Goal: Information Seeking & Learning: Compare options

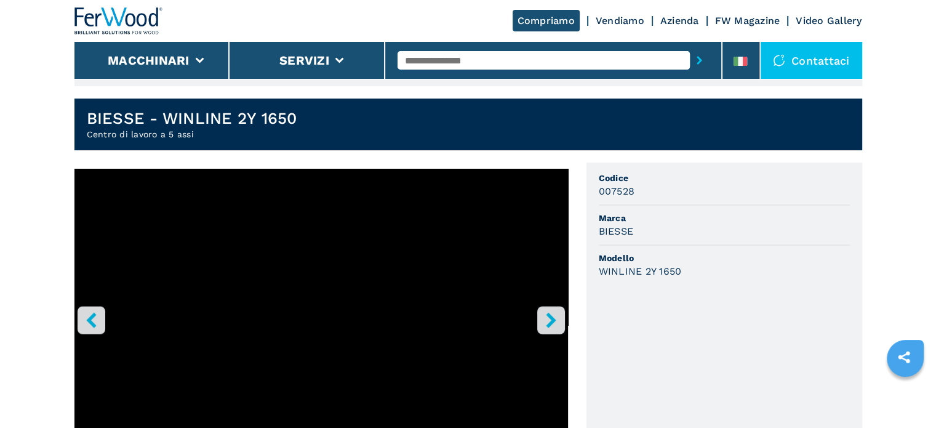
scroll to position [308, 0]
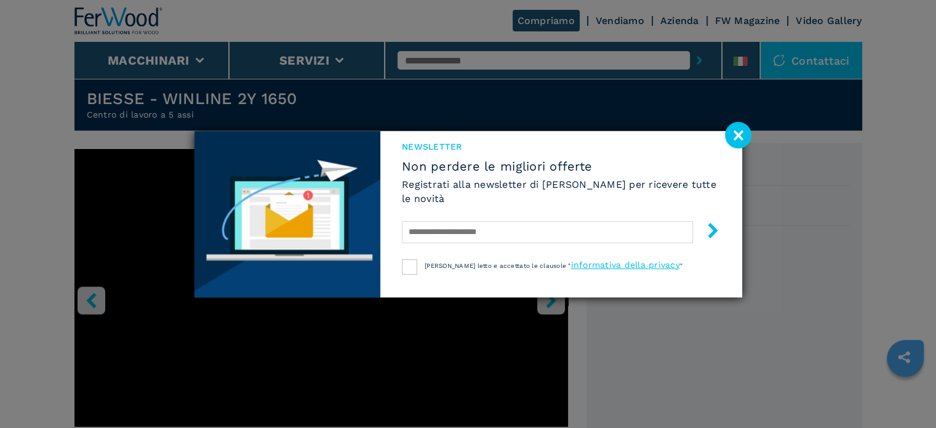
click at [743, 137] on image at bounding box center [738, 135] width 26 height 26
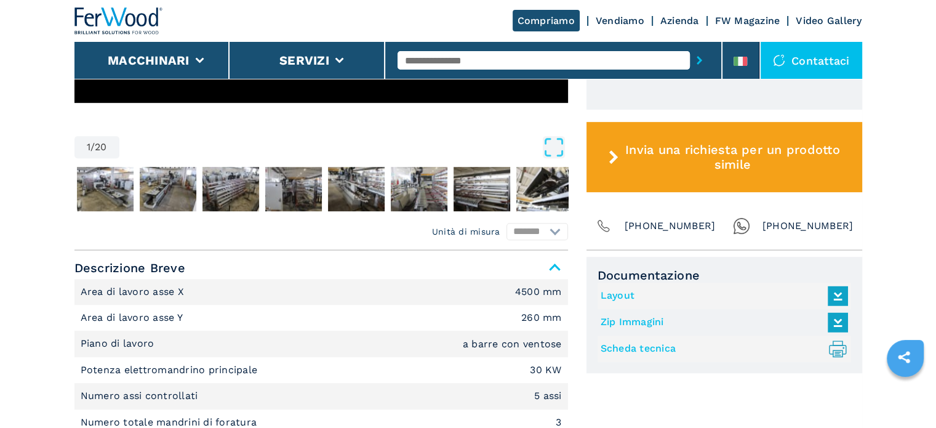
scroll to position [615, 0]
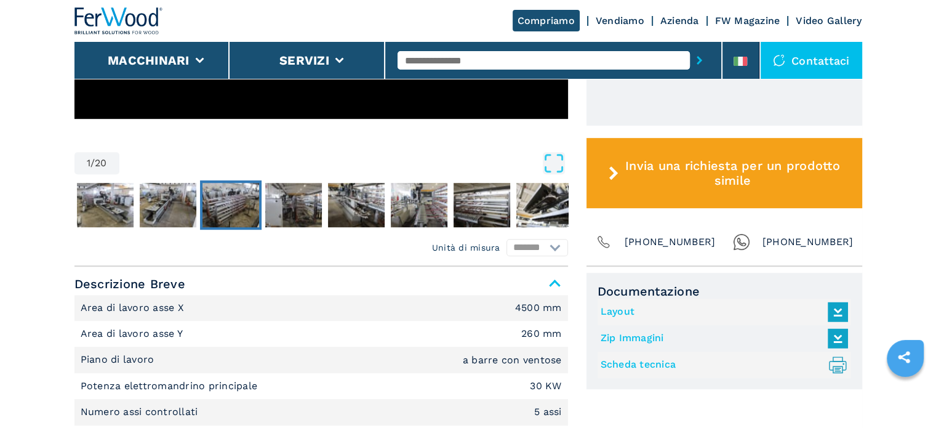
click at [233, 198] on img "Go to Slide 4" at bounding box center [230, 205] width 57 height 44
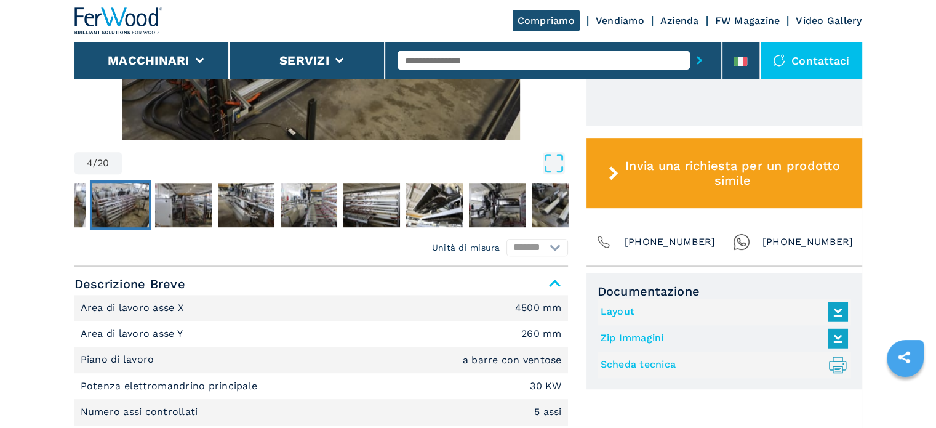
scroll to position [677, 0]
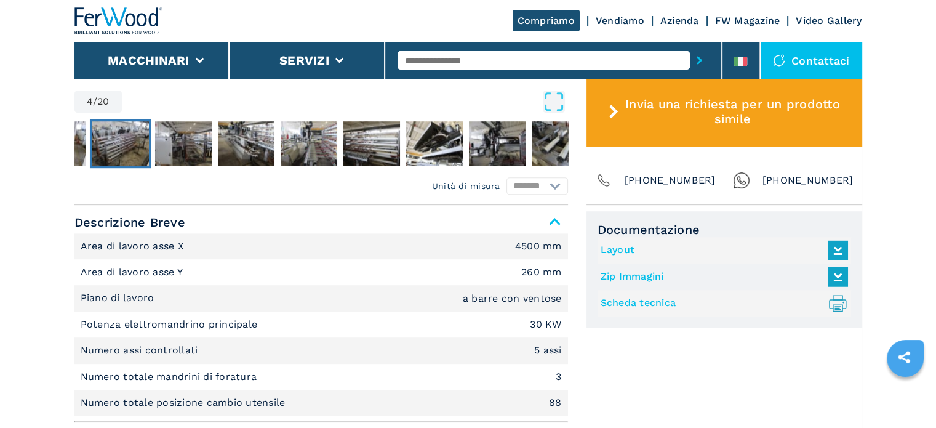
click at [615, 247] on link "Layout" at bounding box center [721, 250] width 241 height 20
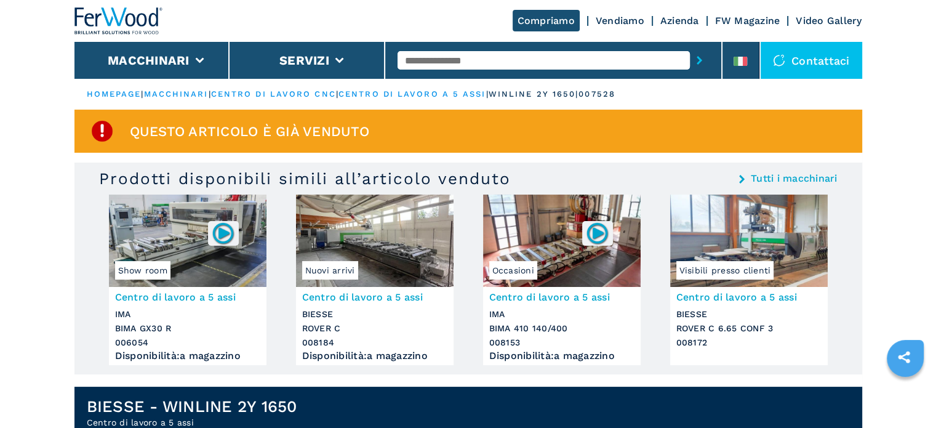
scroll to position [0, 0]
click at [255, 93] on link "centro di lavoro cnc" at bounding box center [273, 93] width 125 height 9
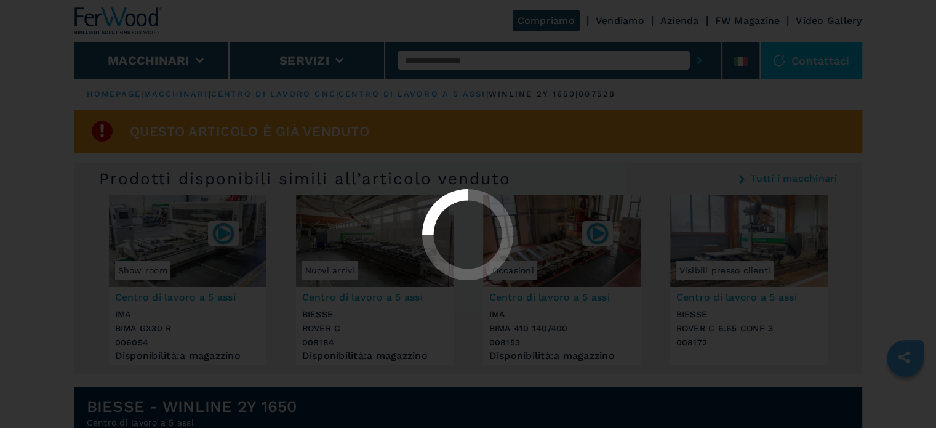
select select "**********"
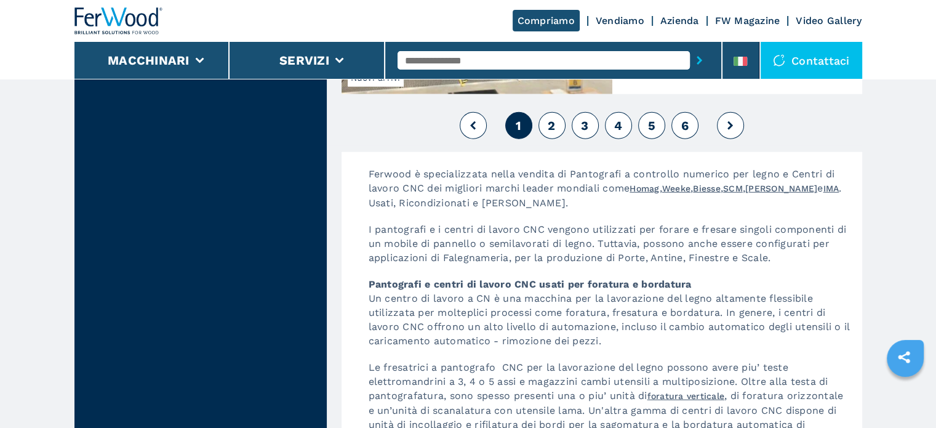
scroll to position [3076, 0]
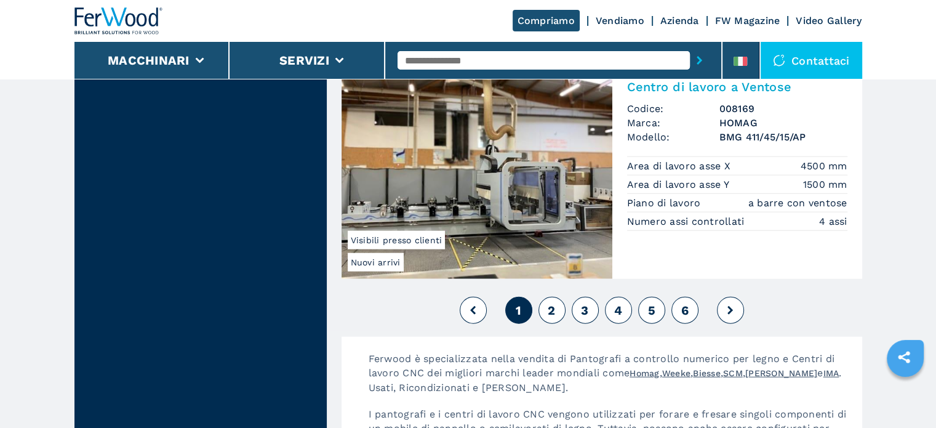
click at [559, 297] on button "2" at bounding box center [551, 310] width 27 height 27
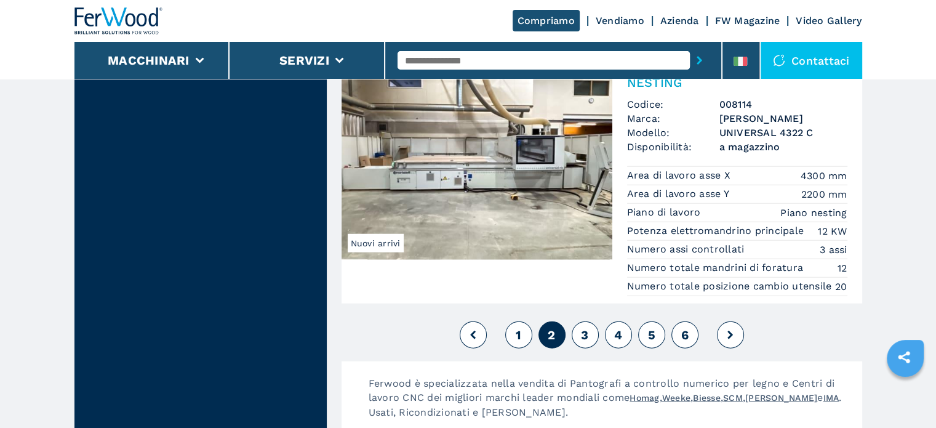
scroll to position [3076, 0]
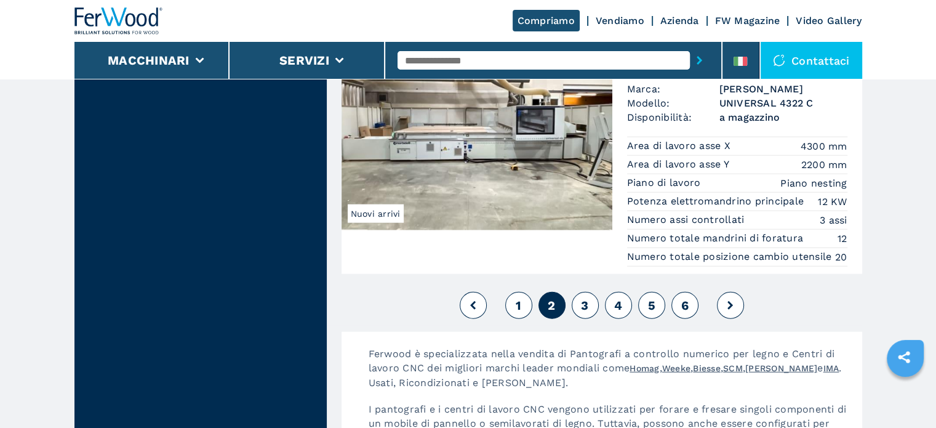
click at [590, 319] on button "3" at bounding box center [585, 305] width 27 height 27
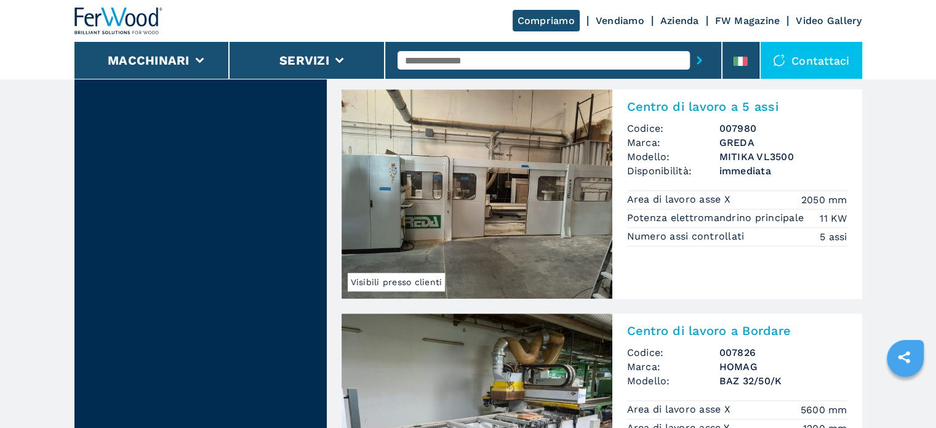
scroll to position [1381, 0]
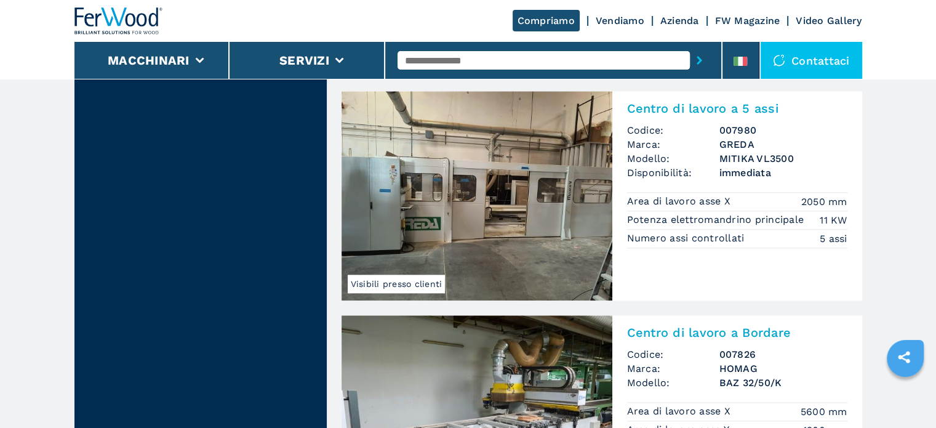
click at [512, 211] on img at bounding box center [476, 195] width 271 height 209
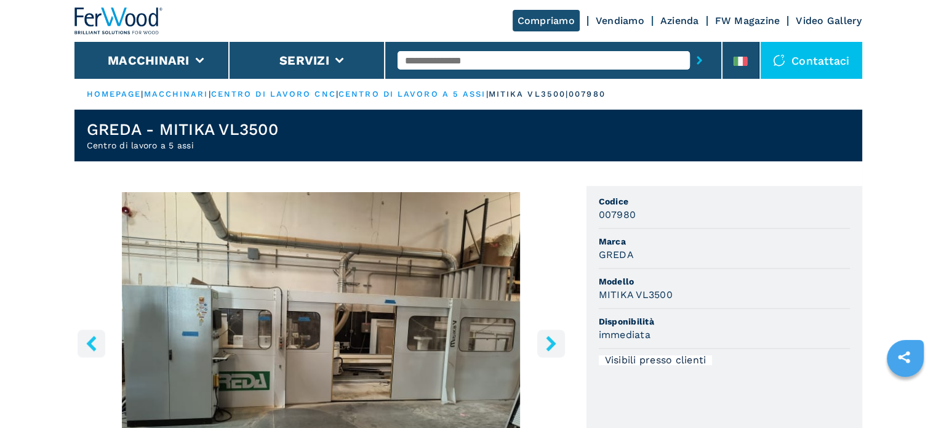
click at [555, 344] on icon "right-button" at bounding box center [550, 342] width 15 height 15
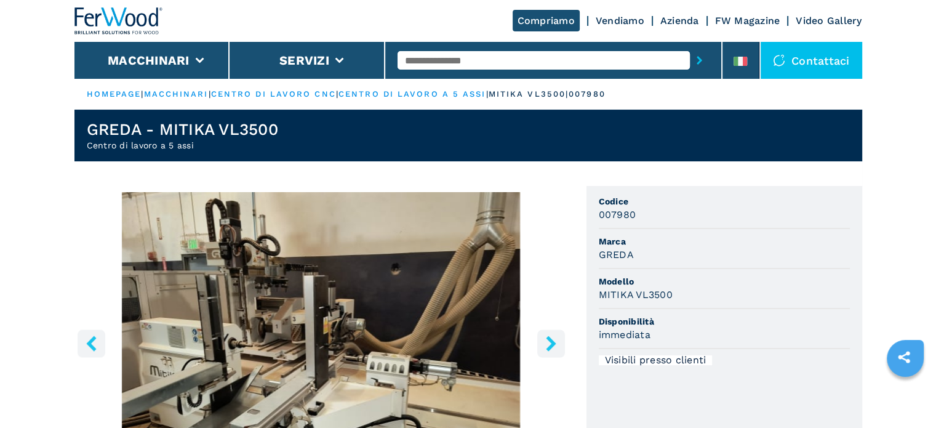
click at [555, 344] on icon "right-button" at bounding box center [550, 342] width 15 height 15
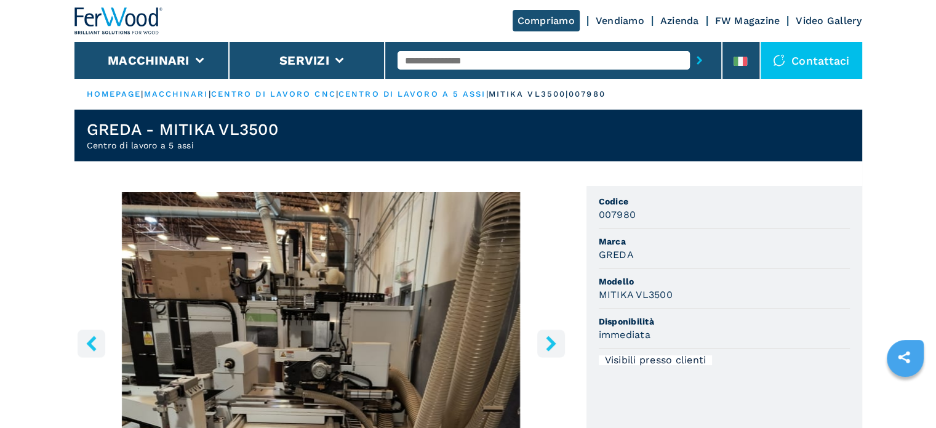
click at [555, 344] on icon "right-button" at bounding box center [550, 342] width 15 height 15
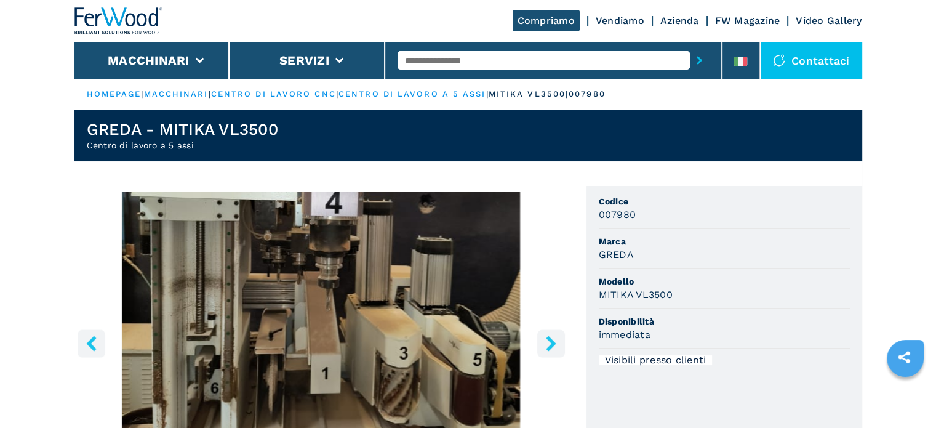
click at [555, 344] on icon "right-button" at bounding box center [550, 342] width 15 height 15
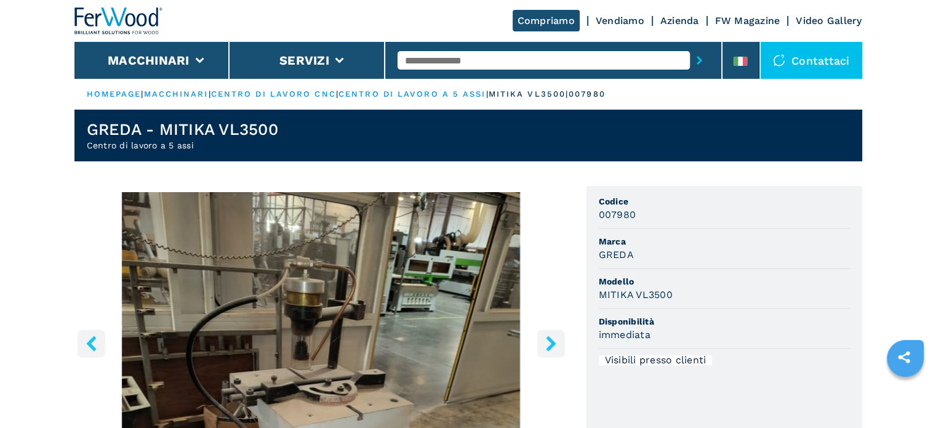
click at [555, 344] on icon "right-button" at bounding box center [550, 342] width 15 height 15
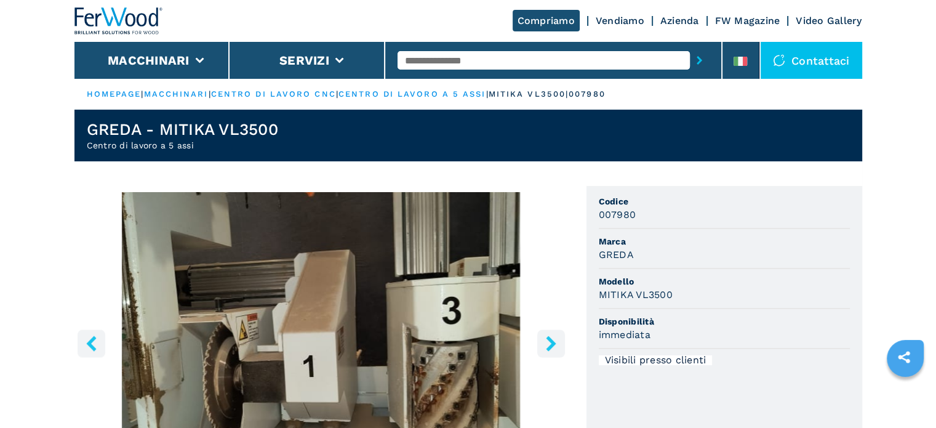
click at [555, 344] on icon "right-button" at bounding box center [550, 342] width 15 height 15
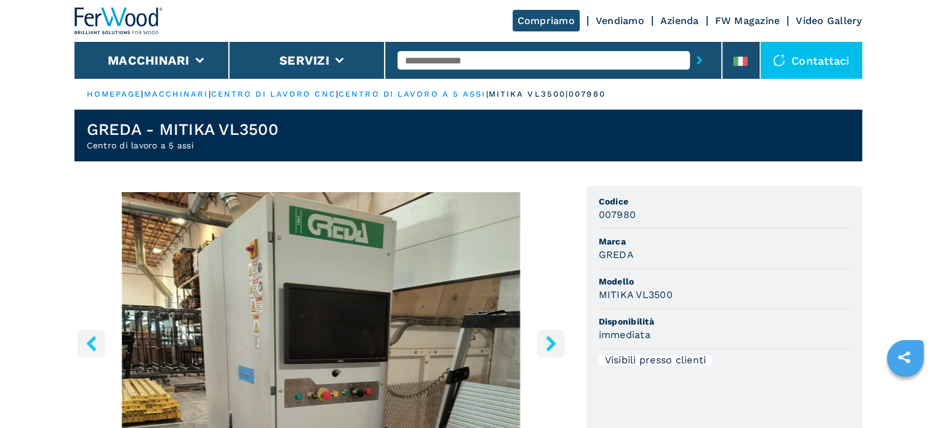
click at [555, 344] on icon "right-button" at bounding box center [550, 342] width 15 height 15
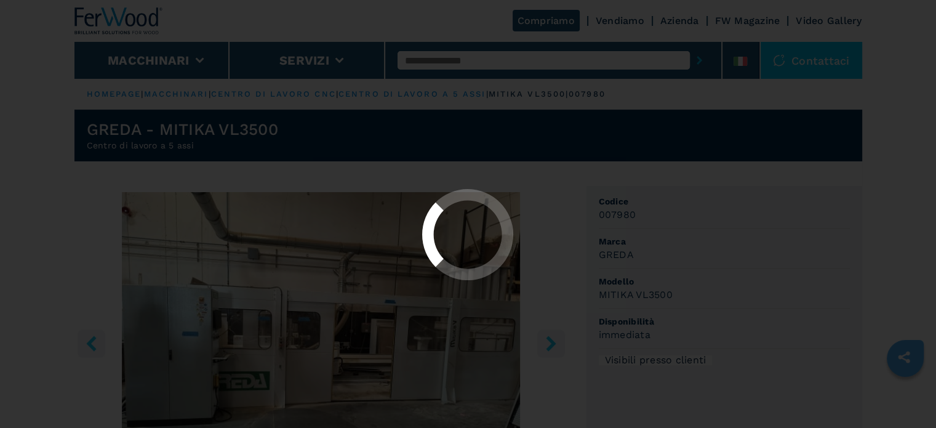
select select "**********"
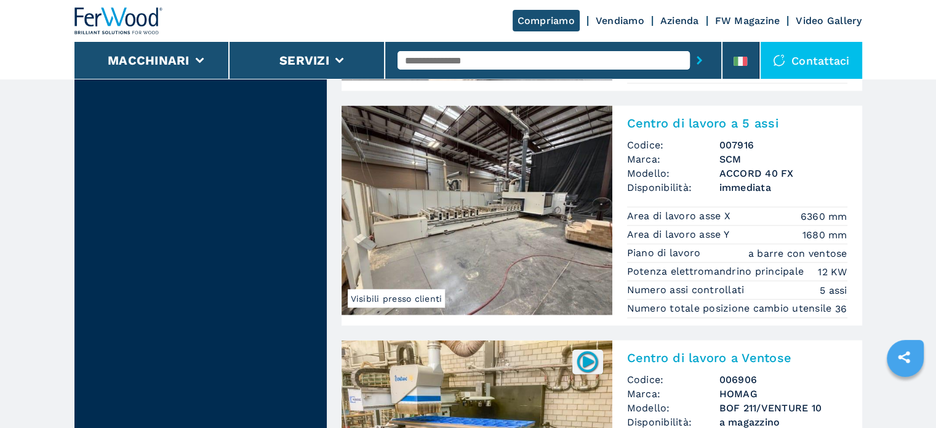
scroll to position [2707, 0]
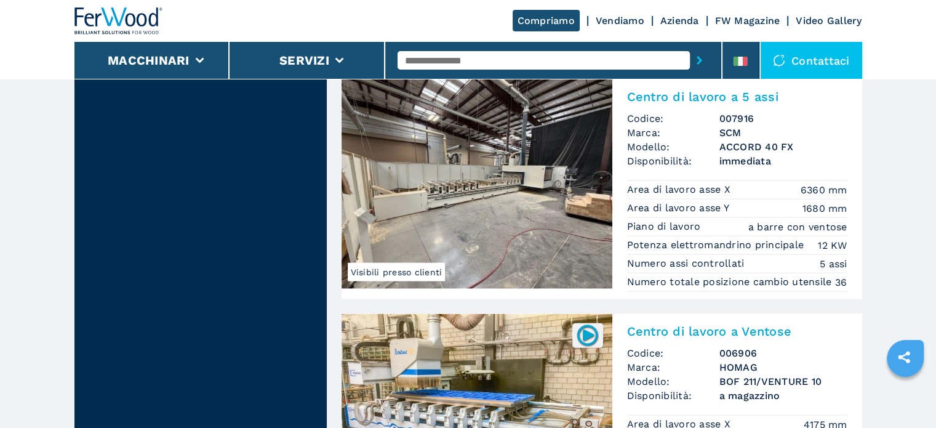
click at [468, 168] on img at bounding box center [476, 183] width 271 height 209
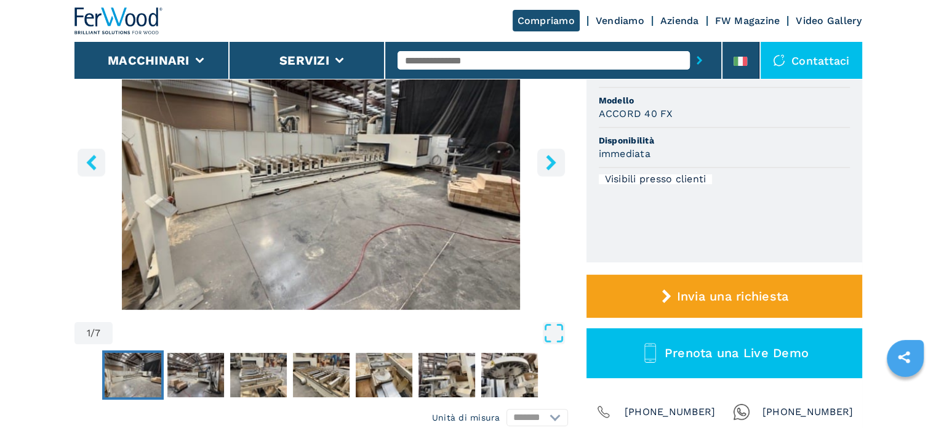
scroll to position [185, 0]
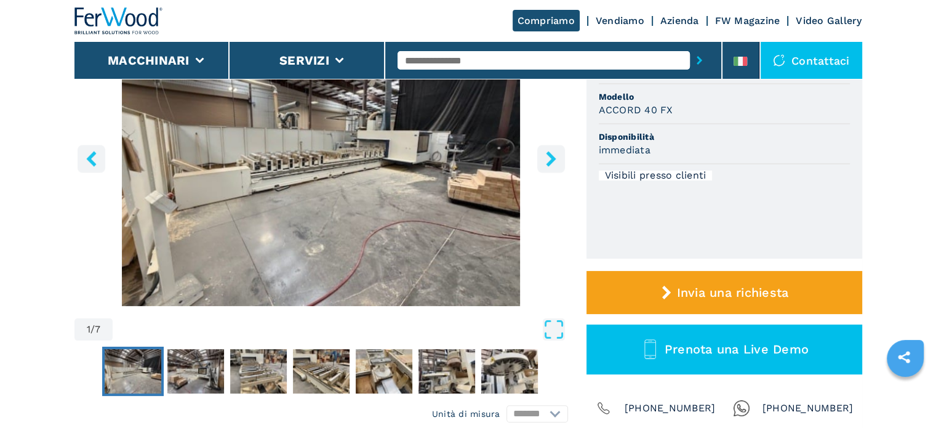
click at [551, 157] on icon "right-button" at bounding box center [551, 158] width 10 height 15
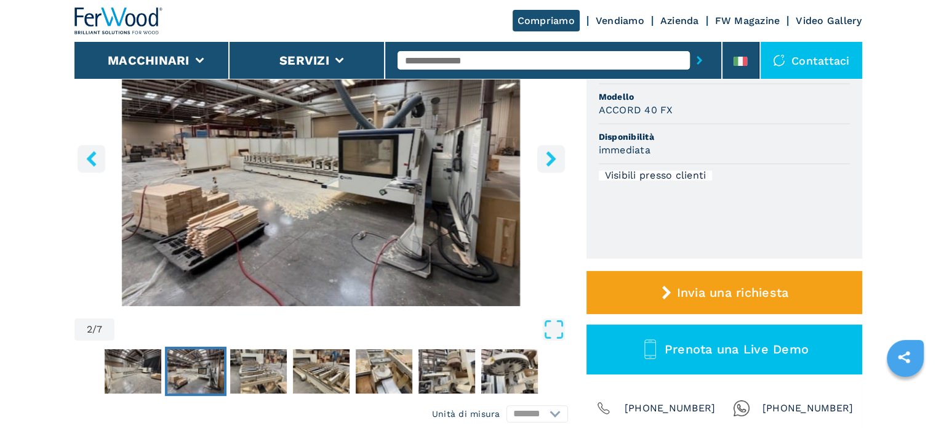
click at [551, 157] on icon "right-button" at bounding box center [551, 158] width 10 height 15
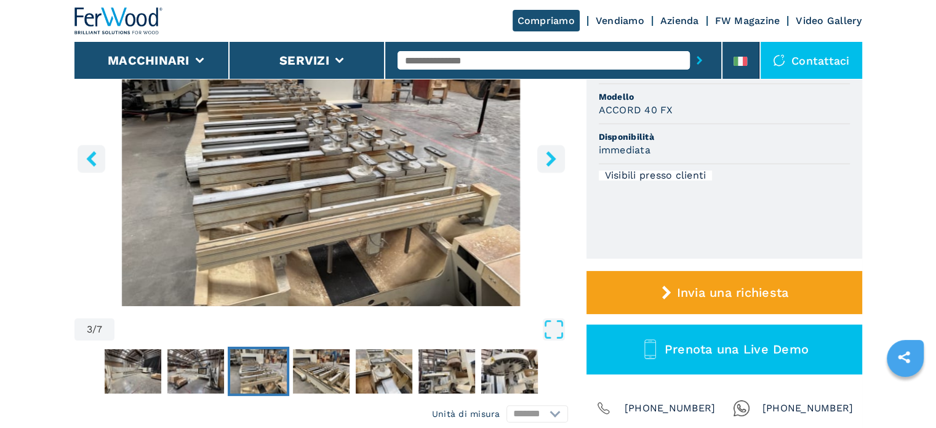
click at [551, 157] on icon "right-button" at bounding box center [551, 158] width 10 height 15
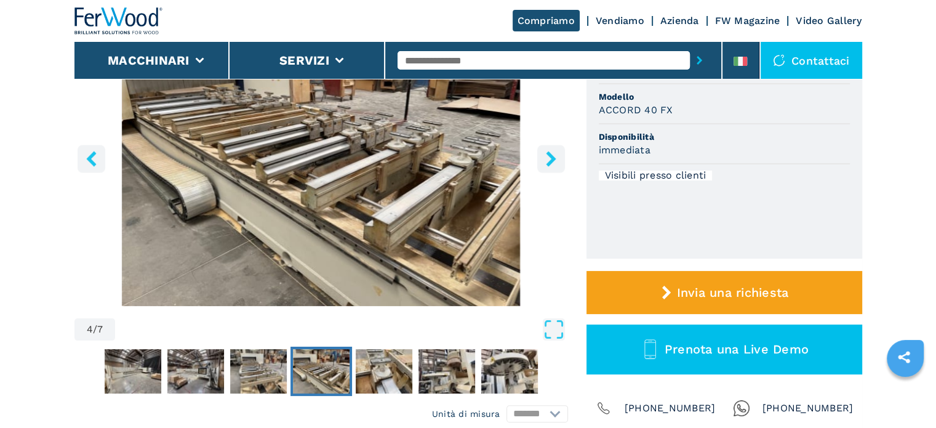
click at [551, 157] on icon "right-button" at bounding box center [551, 158] width 10 height 15
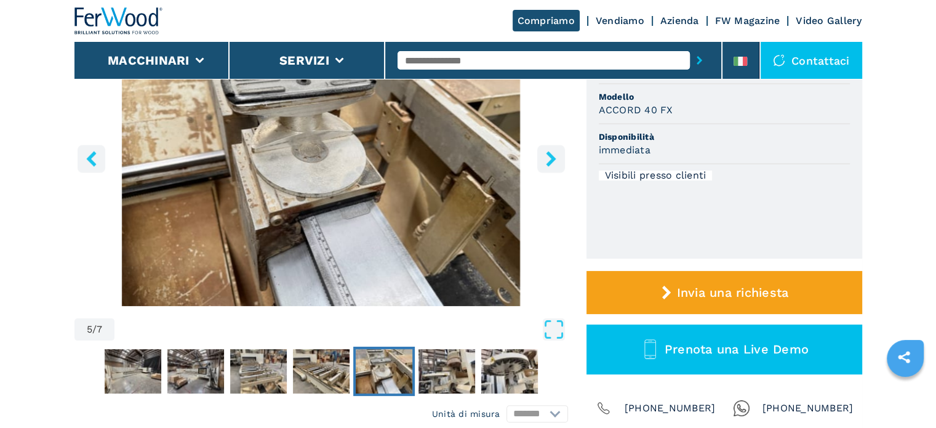
click at [551, 157] on icon "right-button" at bounding box center [551, 158] width 10 height 15
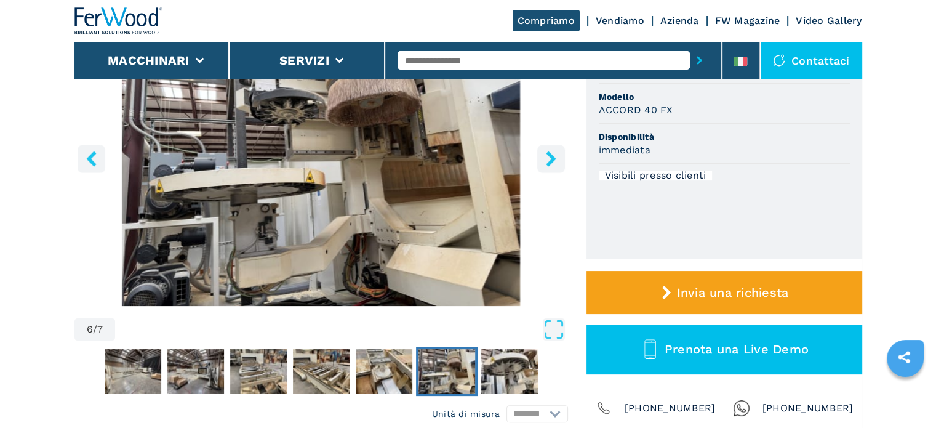
click at [551, 157] on icon "right-button" at bounding box center [551, 158] width 10 height 15
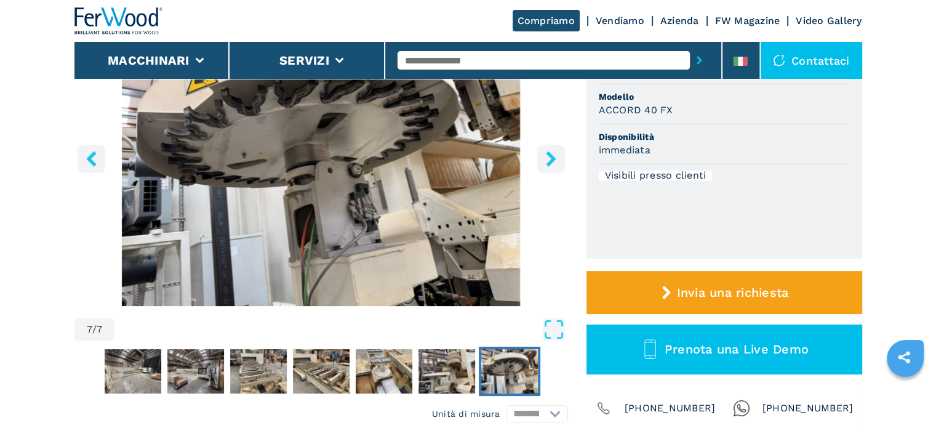
click at [551, 157] on icon "right-button" at bounding box center [551, 158] width 10 height 15
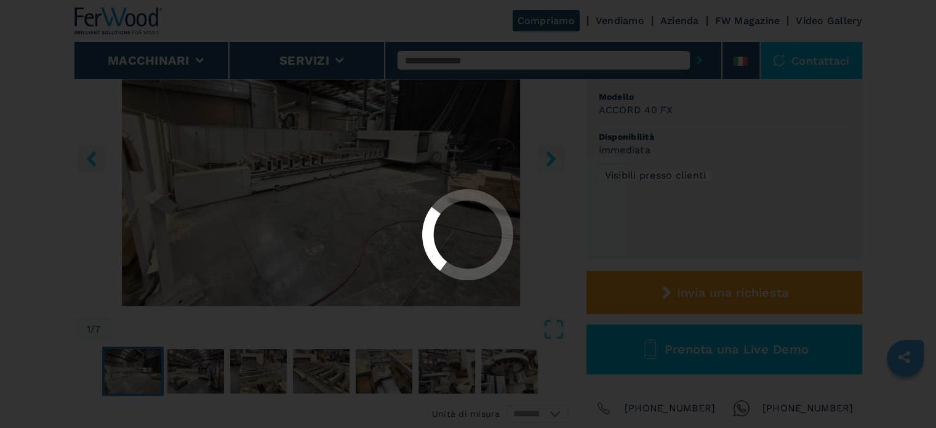
select select "**********"
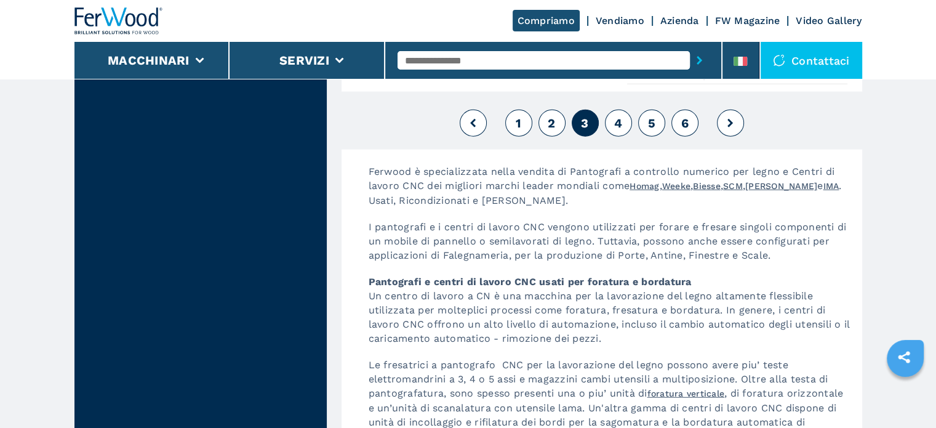
scroll to position [3089, 0]
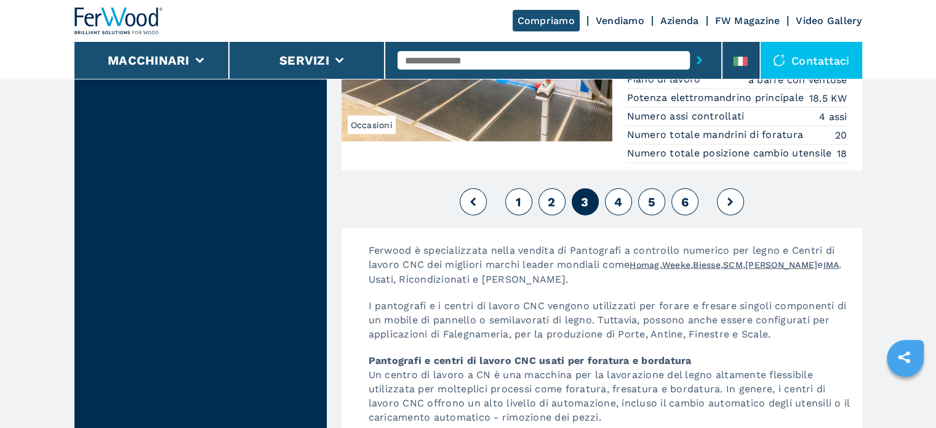
click at [625, 204] on button "4" at bounding box center [618, 201] width 27 height 27
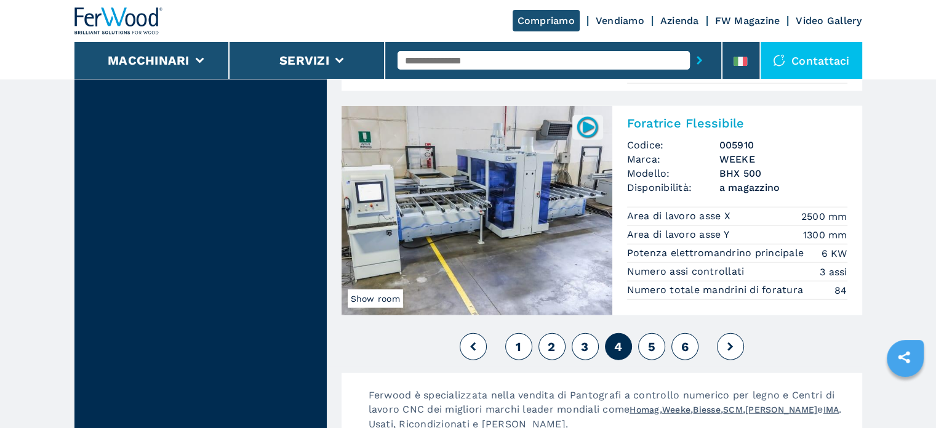
scroll to position [3015, 0]
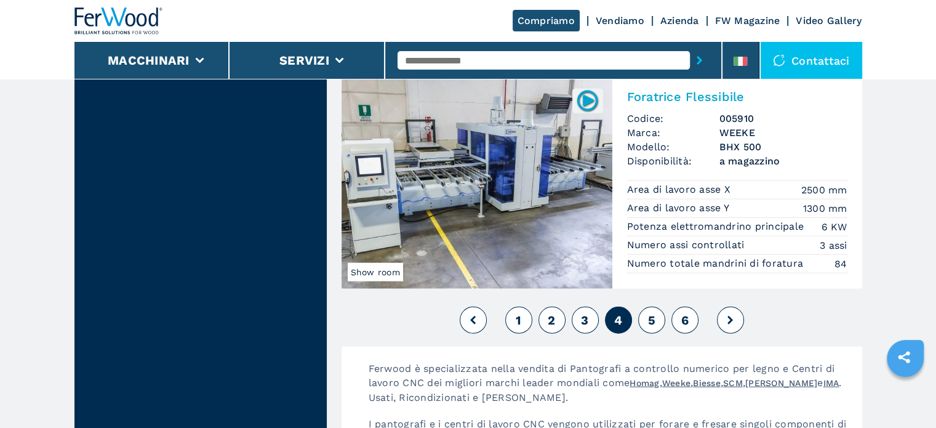
click at [648, 327] on span "5" at bounding box center [650, 320] width 7 height 15
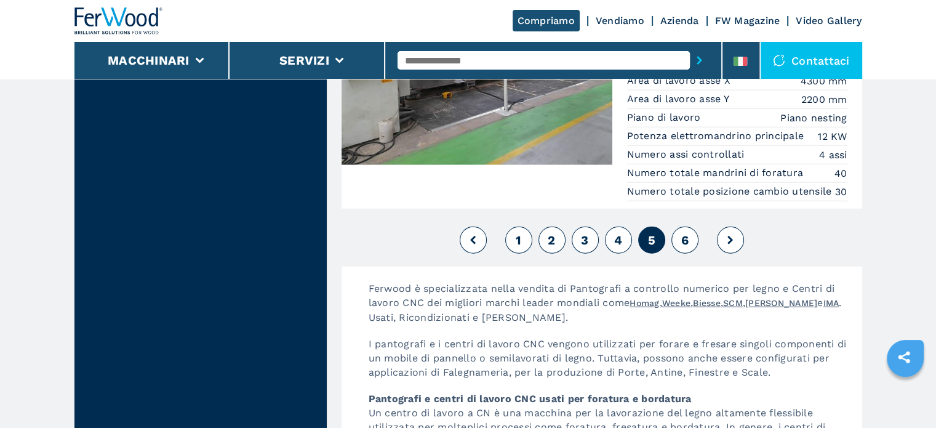
scroll to position [3076, 0]
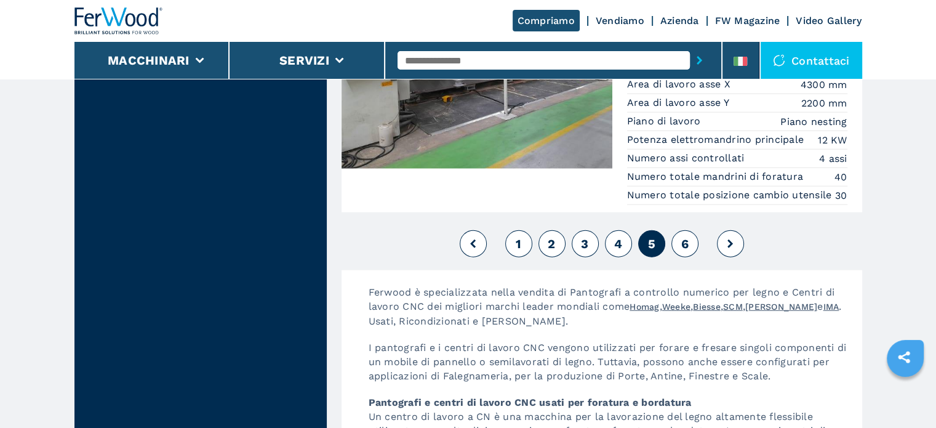
click at [688, 247] on span "6" at bounding box center [683, 243] width 7 height 15
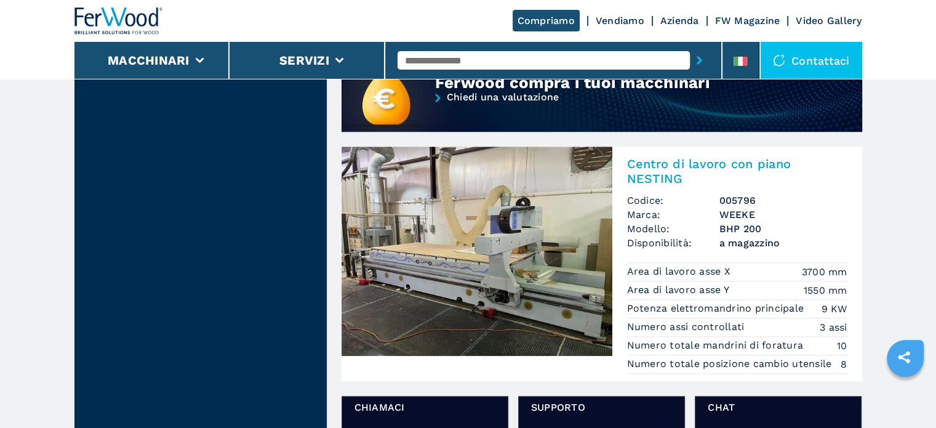
scroll to position [1231, 0]
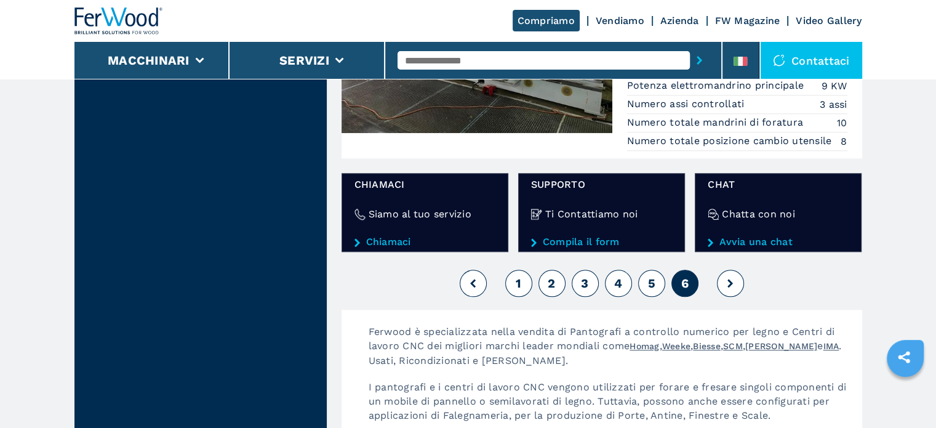
click at [727, 281] on icon at bounding box center [730, 283] width 6 height 9
click at [730, 281] on icon at bounding box center [730, 283] width 6 height 9
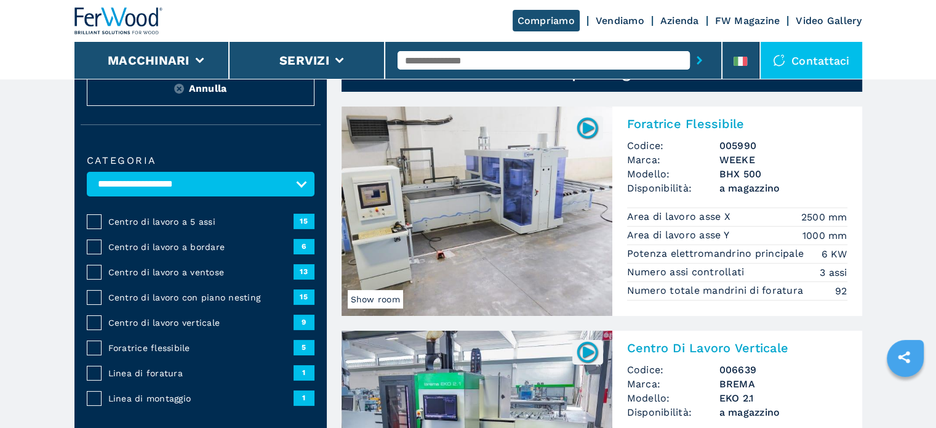
scroll to position [0, 0]
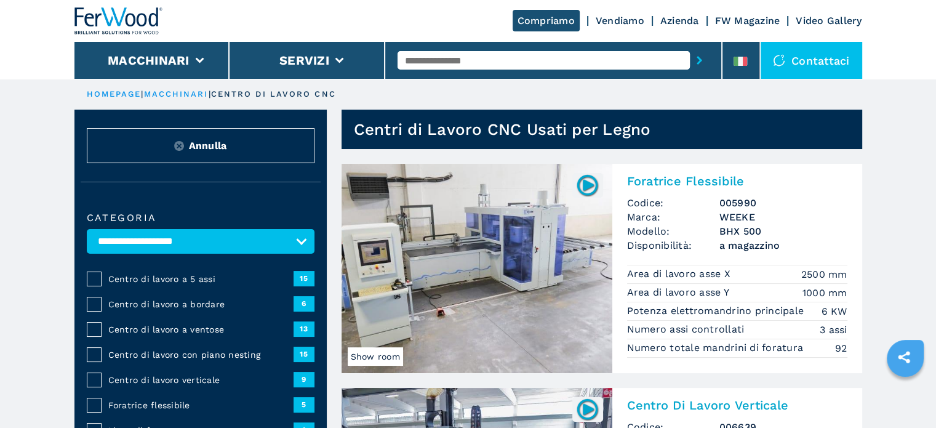
click at [624, 20] on link "Vendiamo" at bounding box center [620, 21] width 49 height 12
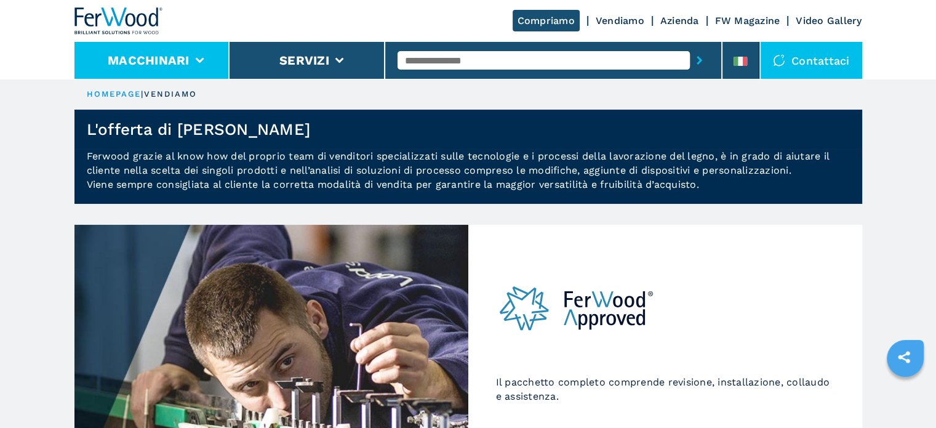
click at [172, 58] on button "Macchinari" at bounding box center [149, 60] width 82 height 15
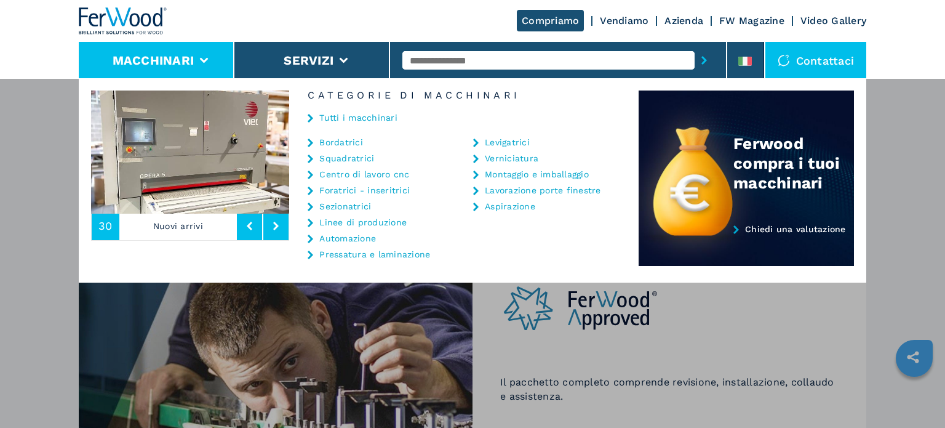
click at [495, 191] on link "Lavorazione porte finestre" at bounding box center [543, 190] width 116 height 9
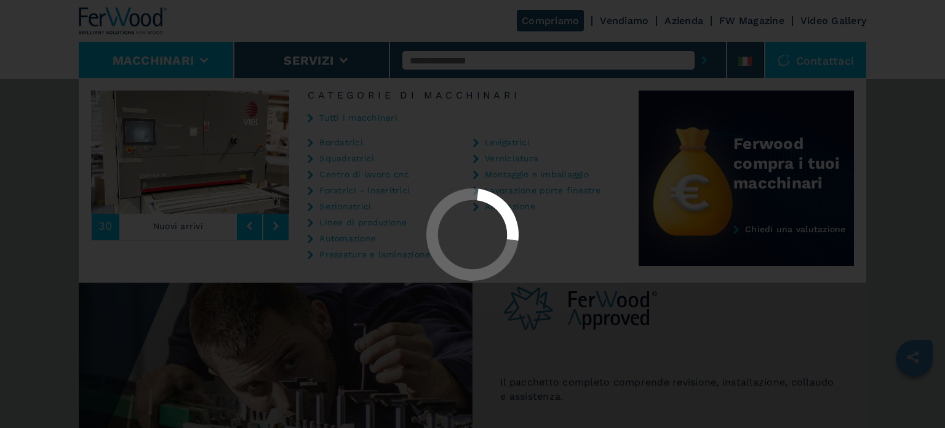
select select "**********"
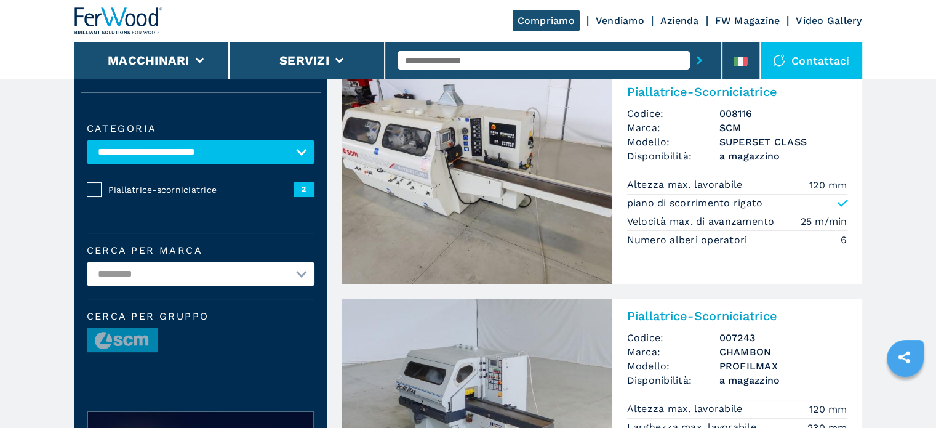
scroll to position [62, 0]
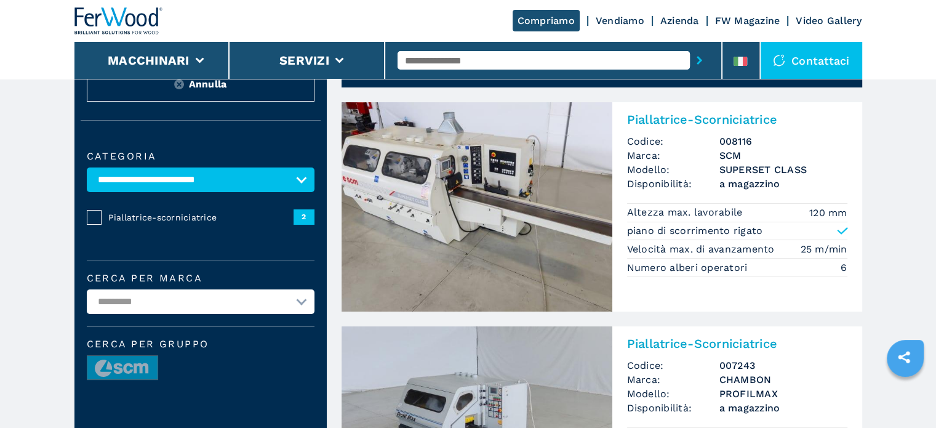
click at [514, 183] on img at bounding box center [476, 206] width 271 height 209
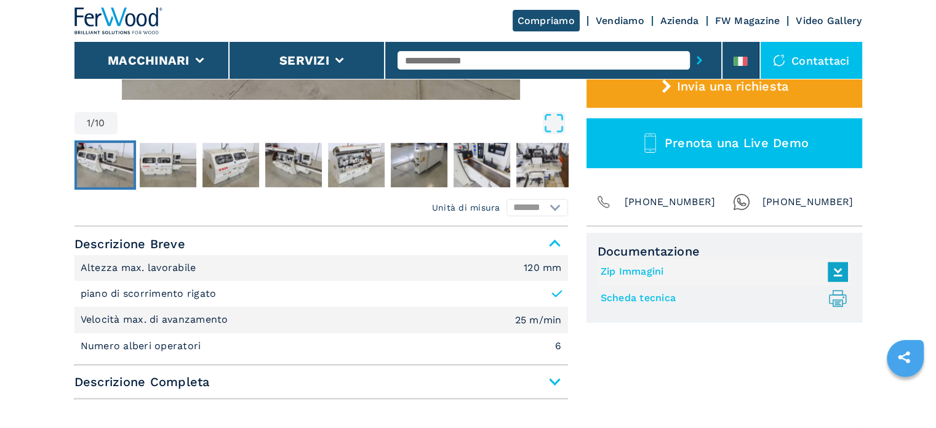
scroll to position [369, 0]
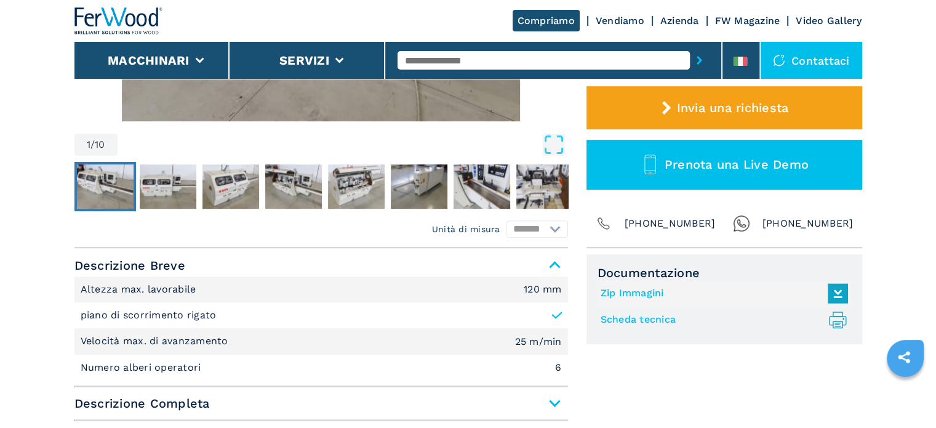
select select "**********"
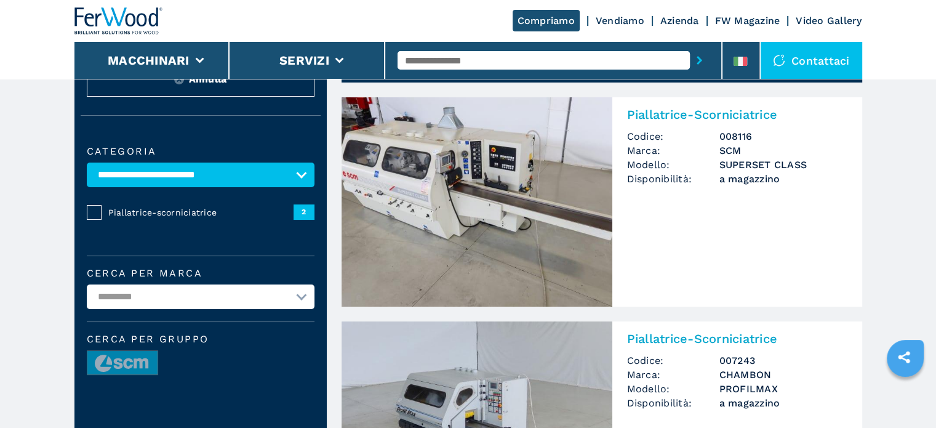
scroll to position [246, 0]
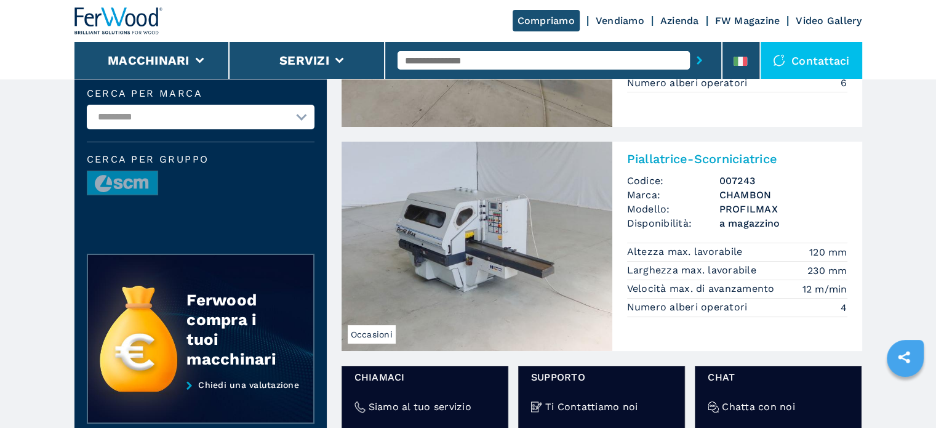
click at [468, 229] on img at bounding box center [476, 246] width 271 height 209
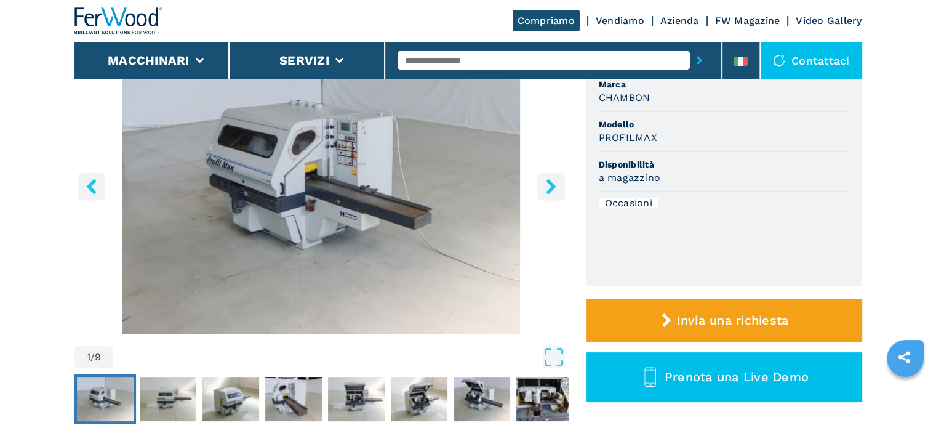
scroll to position [185, 0]
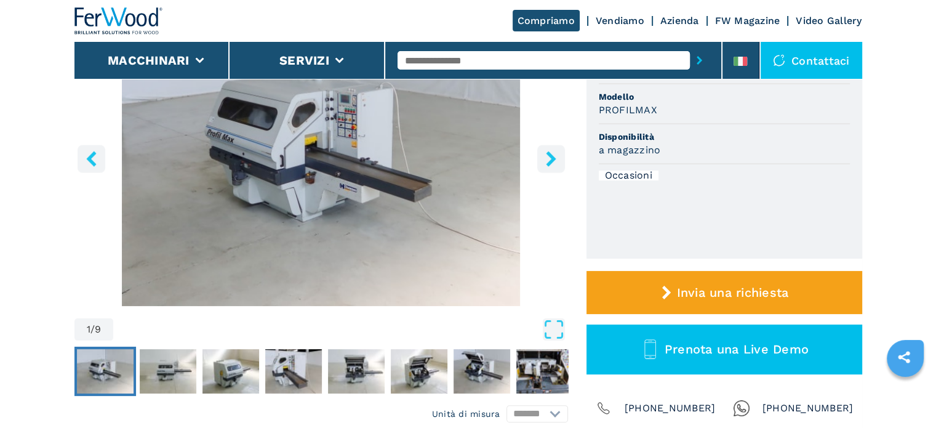
click at [548, 161] on icon "right-button" at bounding box center [551, 158] width 10 height 15
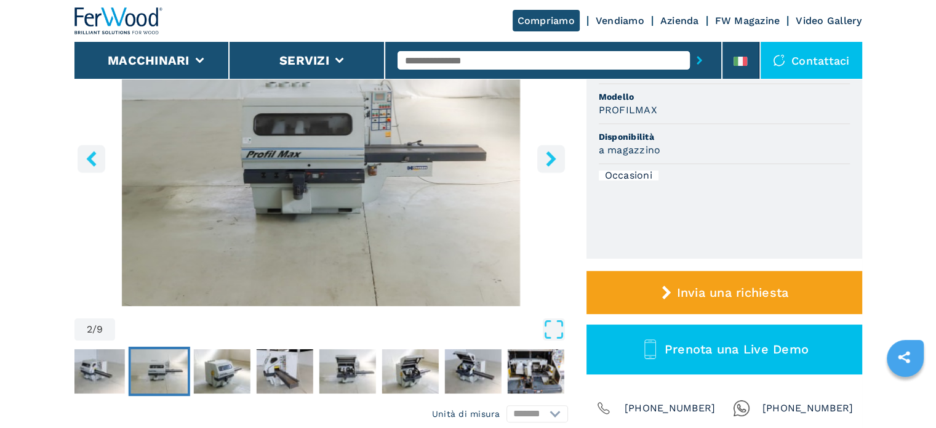
click at [548, 161] on icon "right-button" at bounding box center [551, 158] width 10 height 15
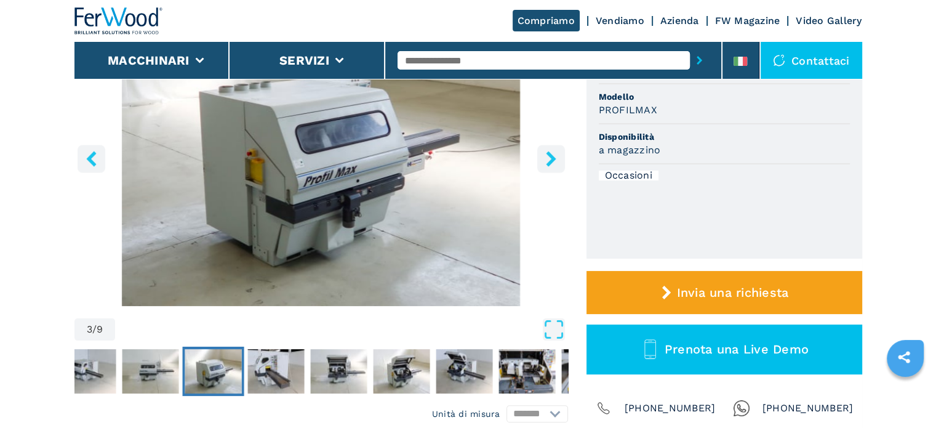
click at [548, 161] on icon "right-button" at bounding box center [551, 158] width 10 height 15
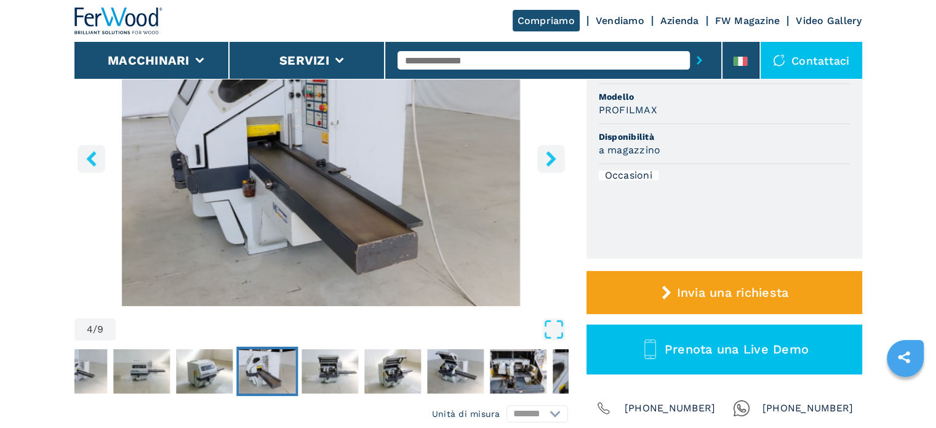
click at [548, 161] on icon "right-button" at bounding box center [551, 158] width 10 height 15
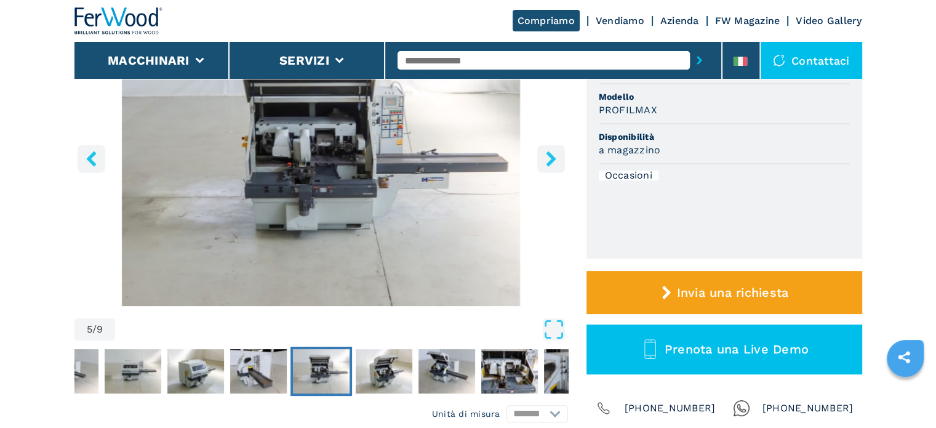
click at [327, 167] on img "Go to Slide 5" at bounding box center [320, 156] width 493 height 298
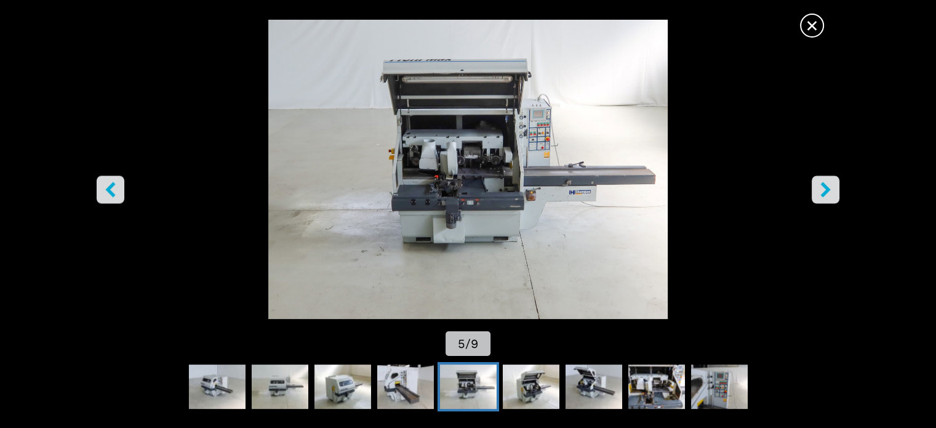
click at [824, 178] on button "right-button" at bounding box center [826, 189] width 28 height 28
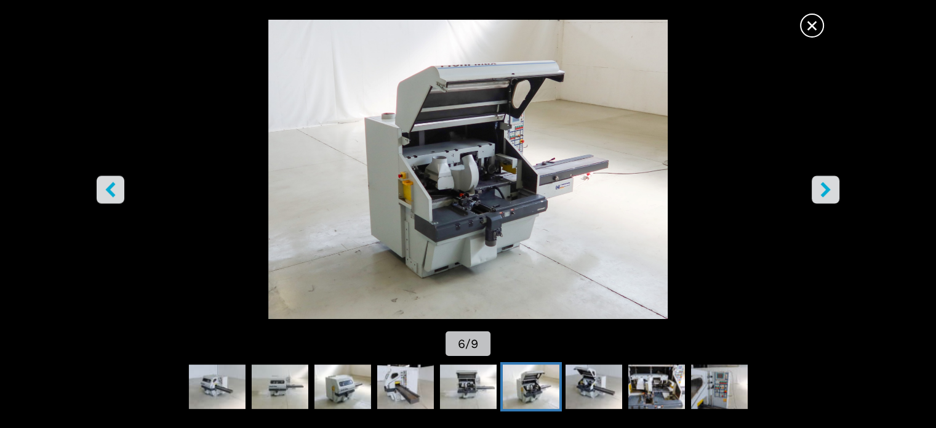
click at [824, 178] on button "right-button" at bounding box center [826, 189] width 28 height 28
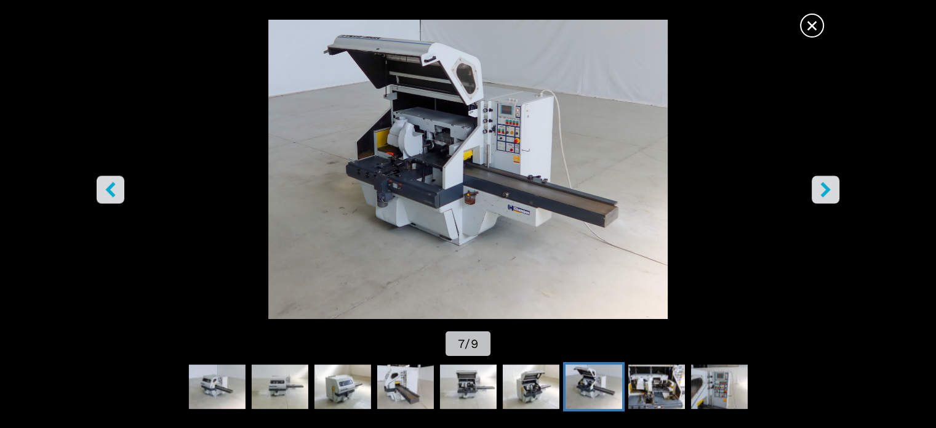
click at [824, 178] on button "right-button" at bounding box center [826, 189] width 28 height 28
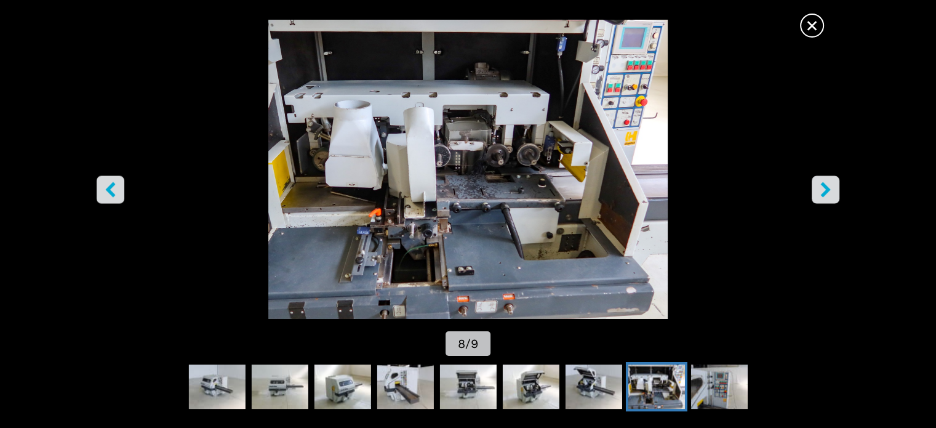
click at [824, 178] on button "right-button" at bounding box center [826, 189] width 28 height 28
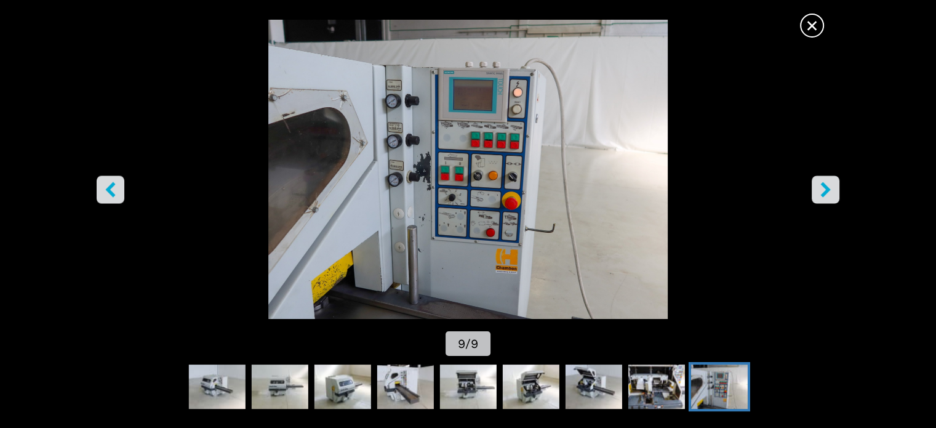
click at [828, 182] on icon "right-button" at bounding box center [825, 189] width 15 height 15
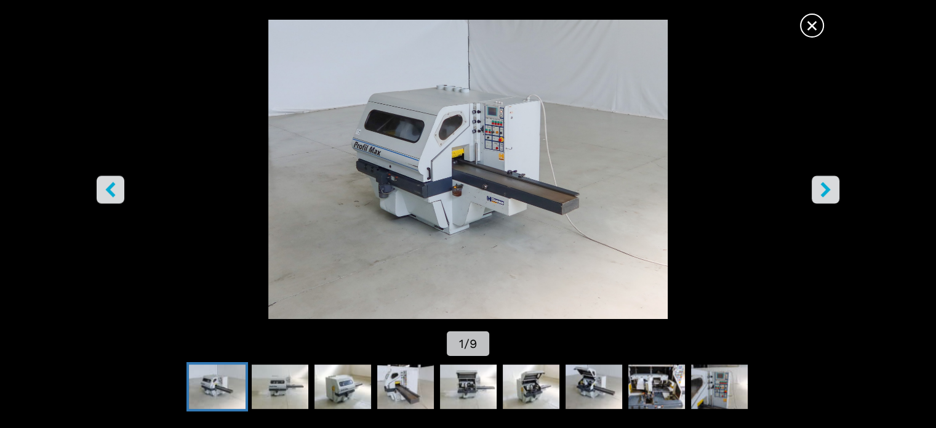
click at [828, 182] on icon "right-button" at bounding box center [825, 189] width 15 height 15
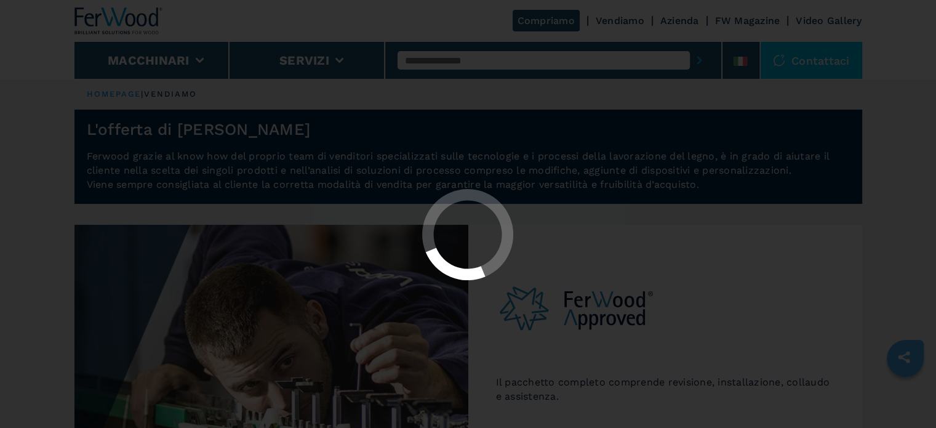
select select "**********"
